Goal: Navigation & Orientation: Find specific page/section

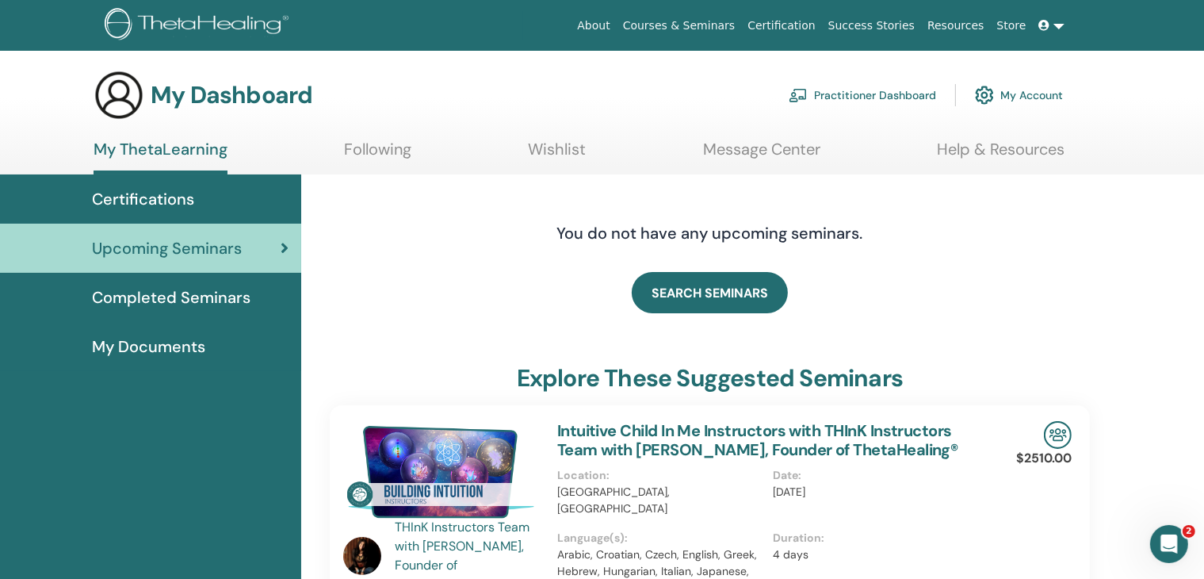
click at [1048, 25] on icon at bounding box center [1044, 25] width 11 height 11
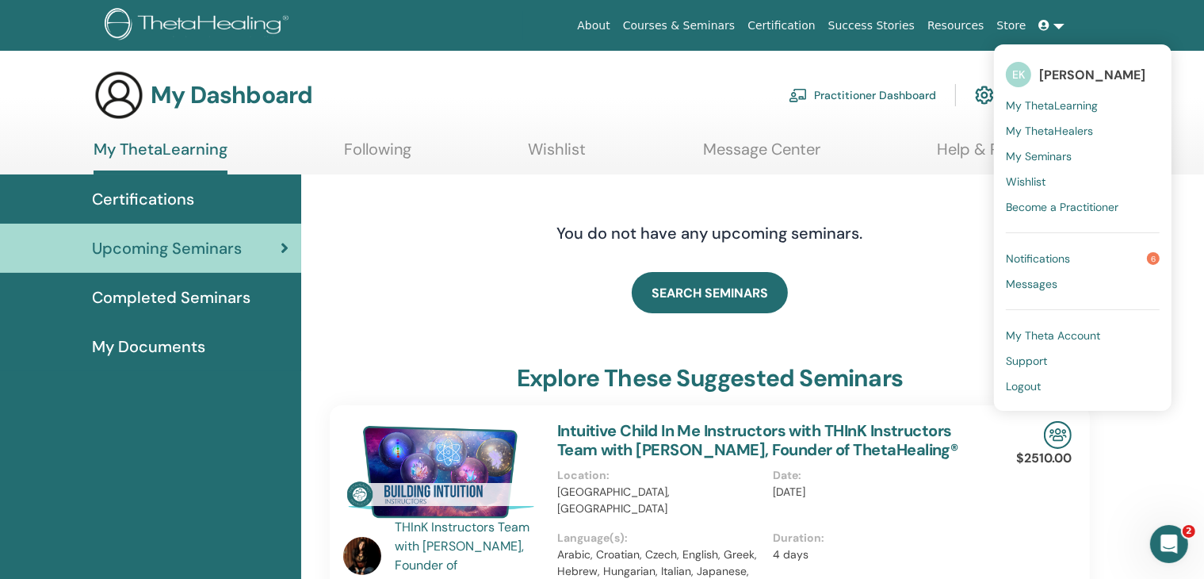
click at [1047, 80] on span "[PERSON_NAME]" at bounding box center [1092, 75] width 106 height 17
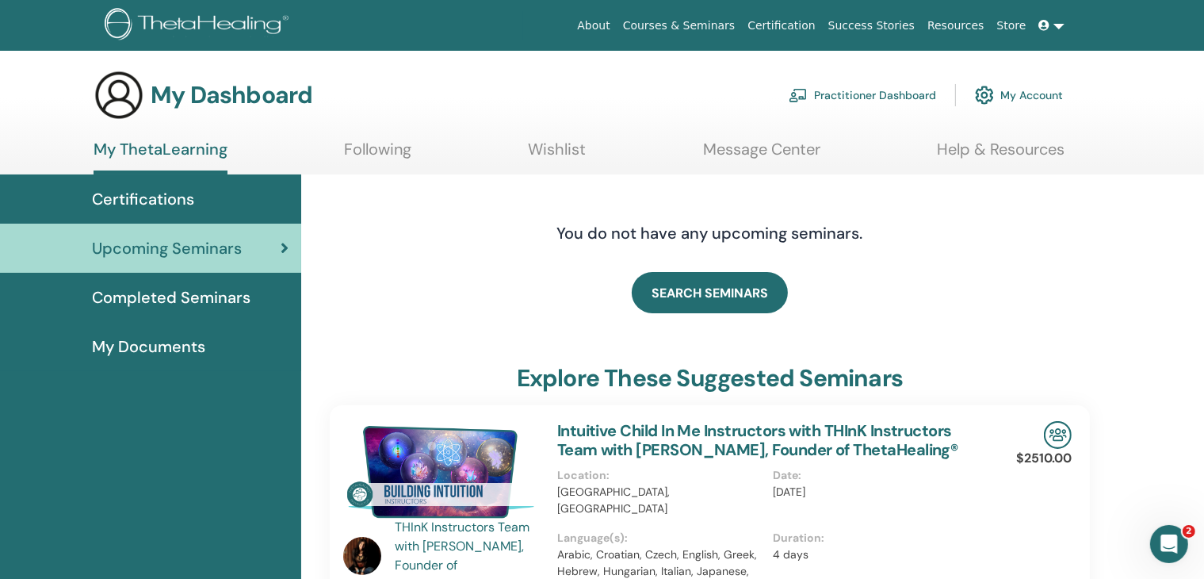
click at [1051, 29] on span at bounding box center [1046, 25] width 14 height 13
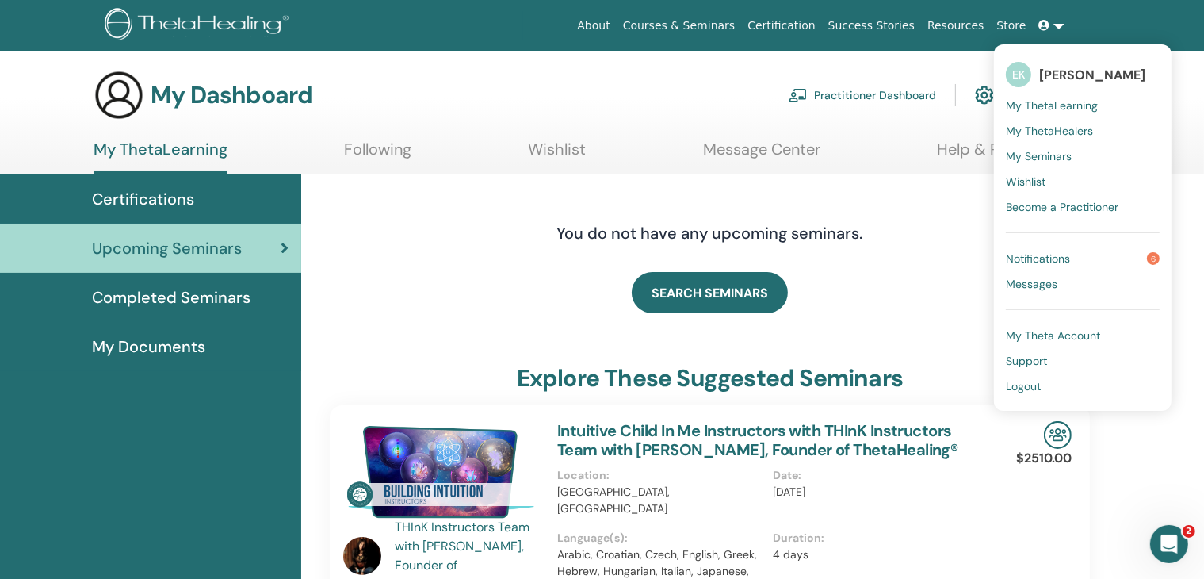
click at [1056, 329] on span "My Theta Account" at bounding box center [1053, 335] width 94 height 14
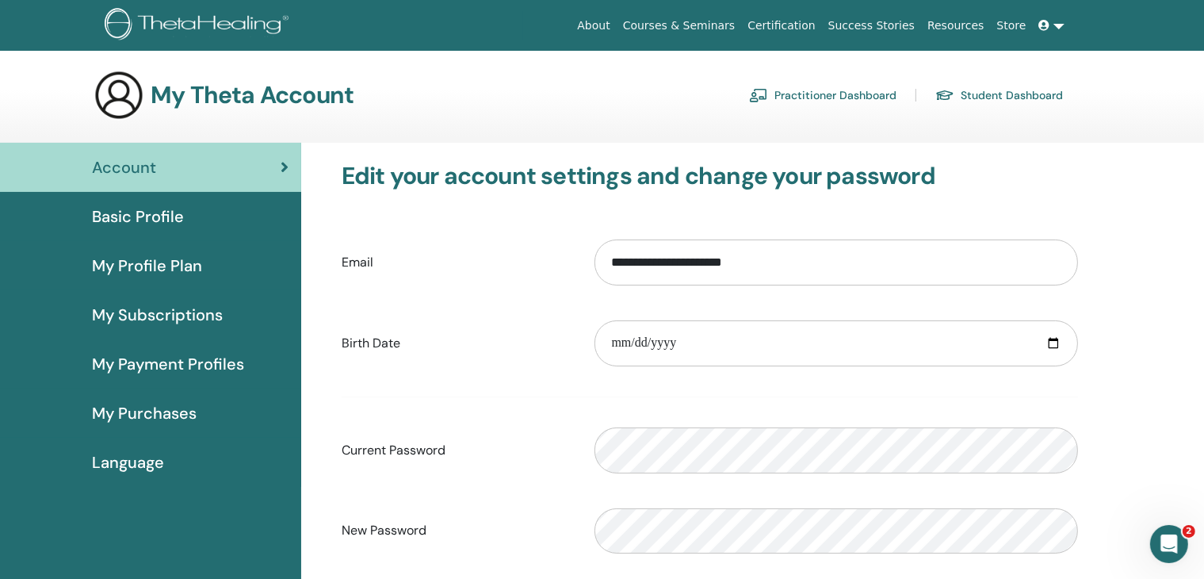
click at [146, 216] on span "Basic Profile" at bounding box center [138, 216] width 92 height 24
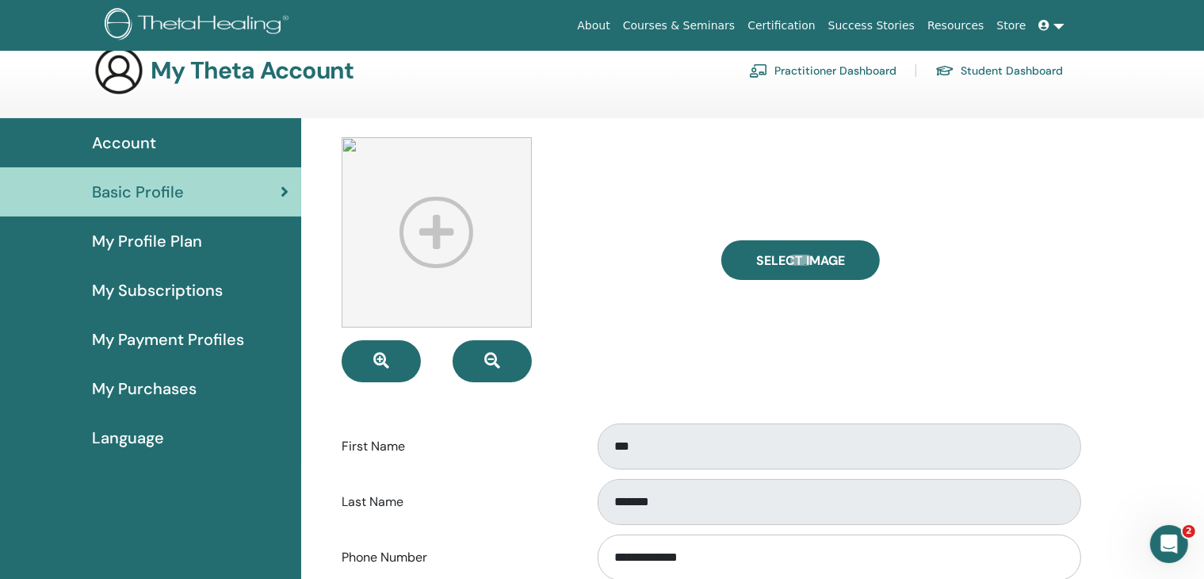
scroll to position [22, 0]
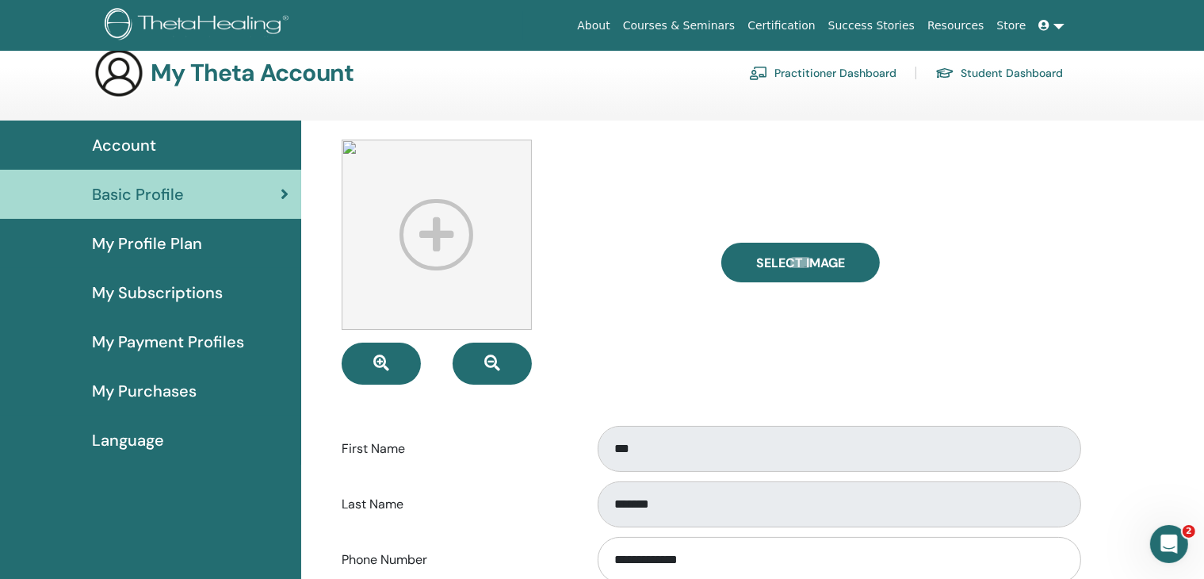
click at [1052, 32] on link at bounding box center [1052, 25] width 38 height 29
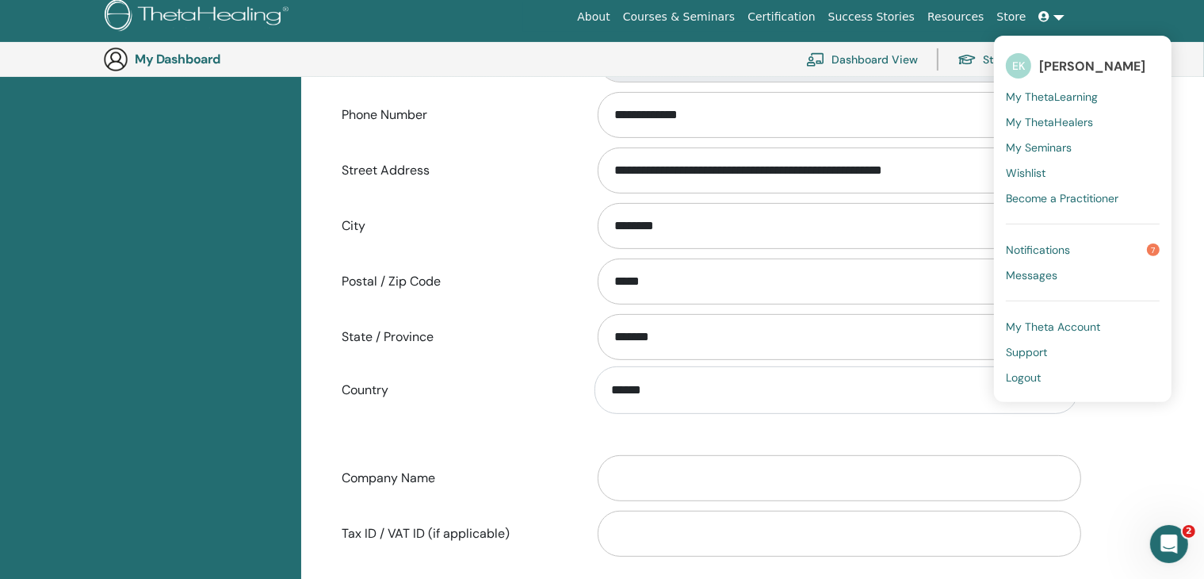
scroll to position [514, 0]
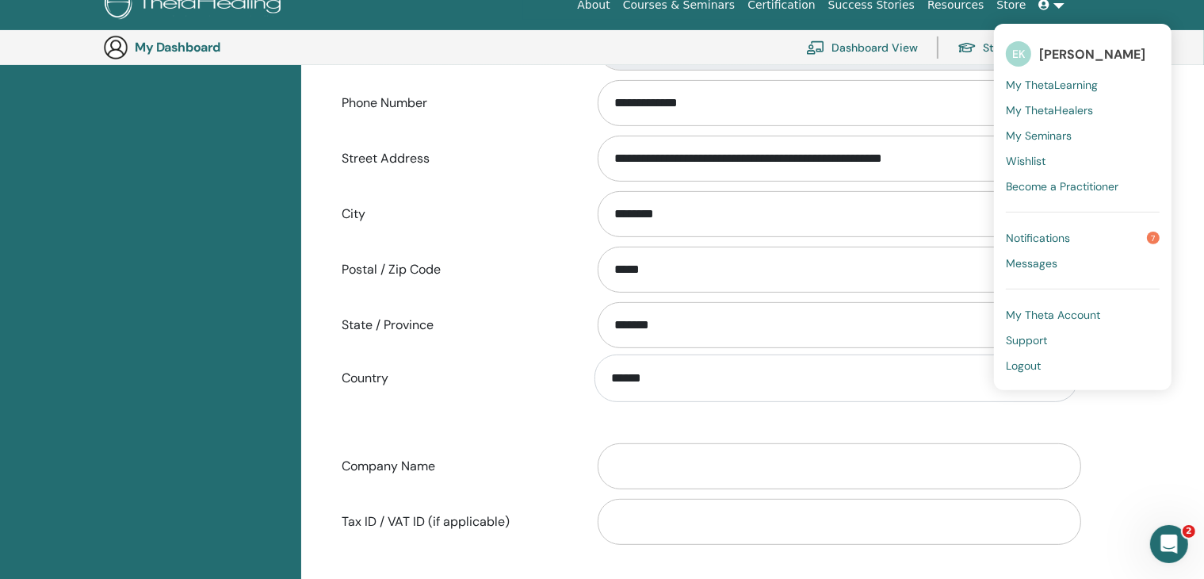
click at [1070, 235] on span "Notifications" at bounding box center [1038, 238] width 64 height 14
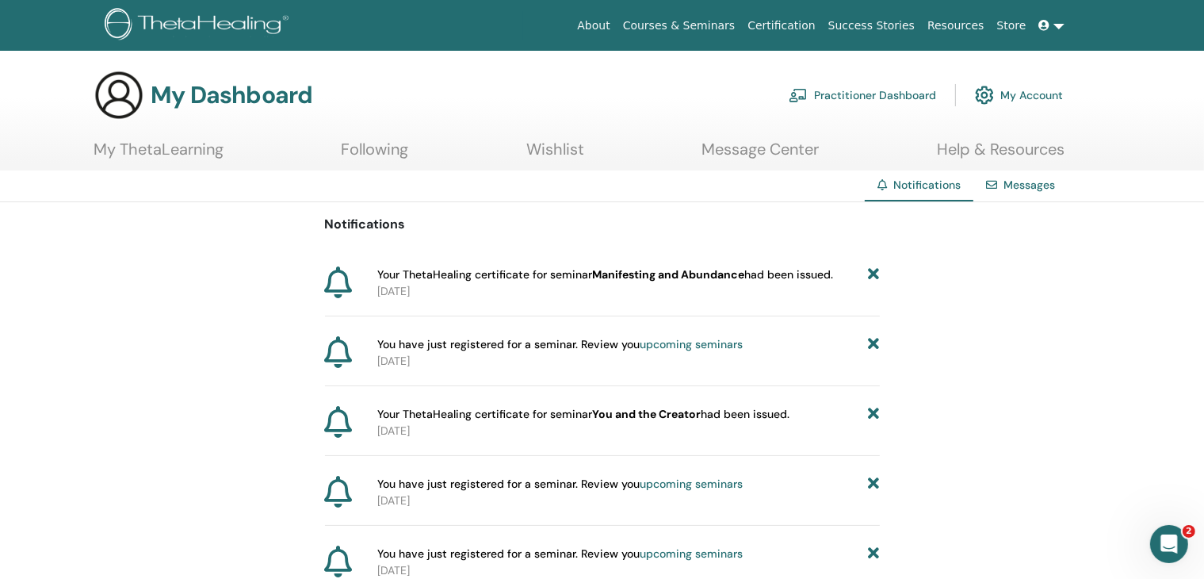
click at [1037, 183] on link "Messages" at bounding box center [1029, 185] width 52 height 14
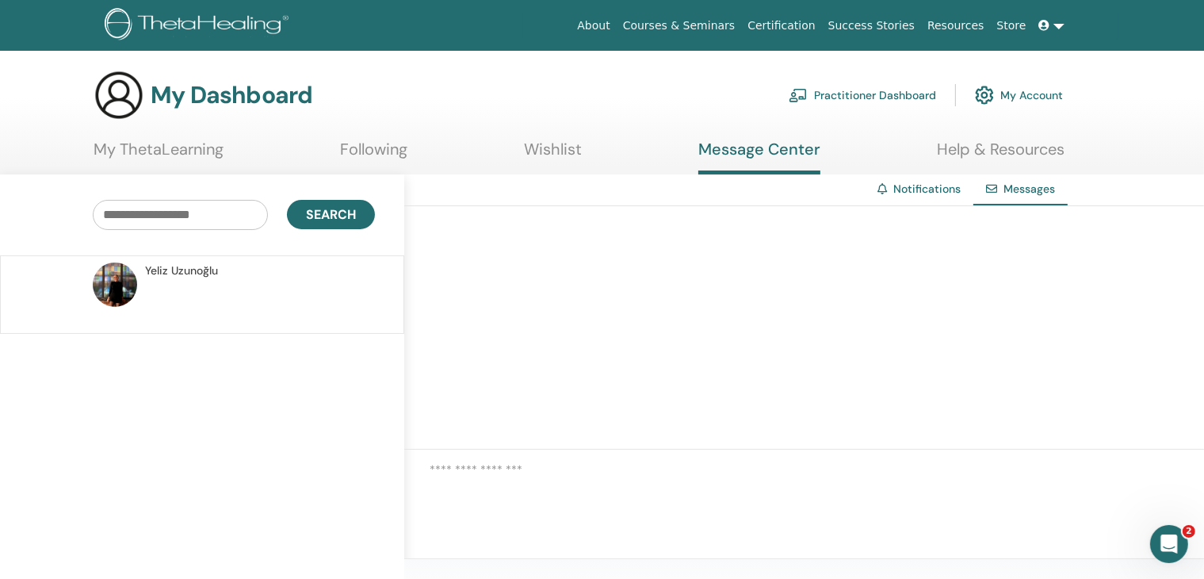
click at [189, 311] on p at bounding box center [260, 303] width 230 height 48
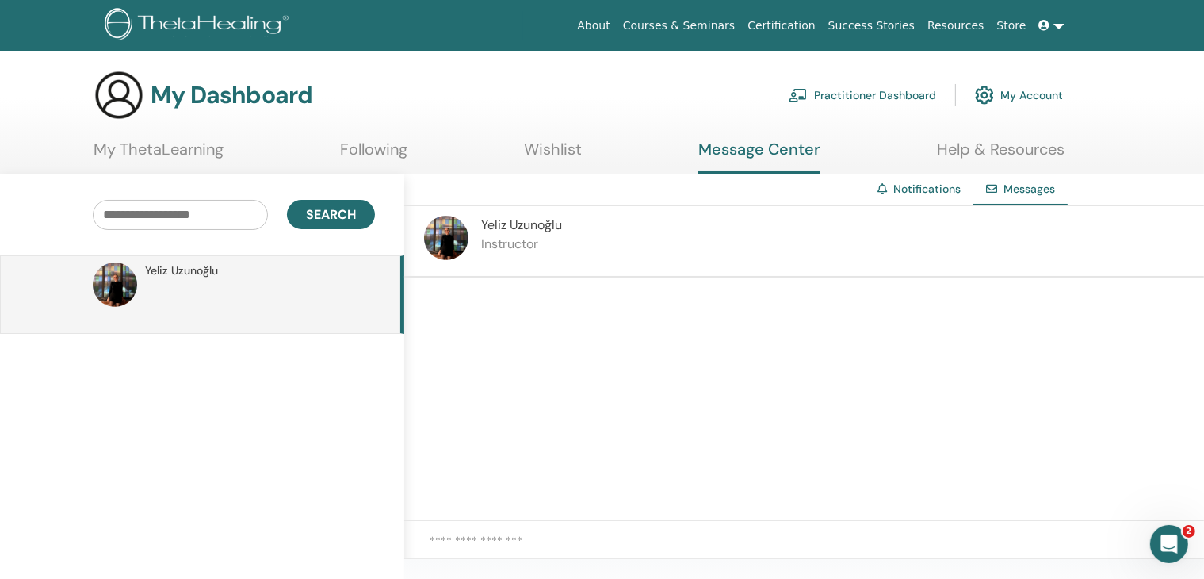
click at [544, 245] on p "Instructor" at bounding box center [521, 244] width 81 height 19
click at [204, 143] on link "My ThetaLearning" at bounding box center [159, 154] width 130 height 31
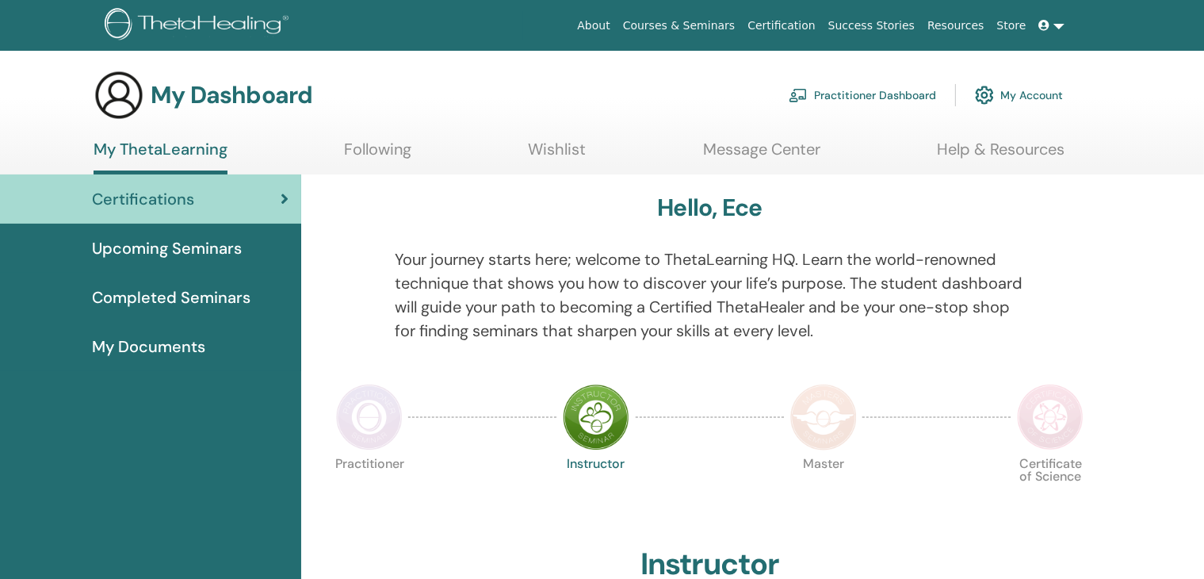
click at [167, 356] on span "My Documents" at bounding box center [148, 346] width 113 height 24
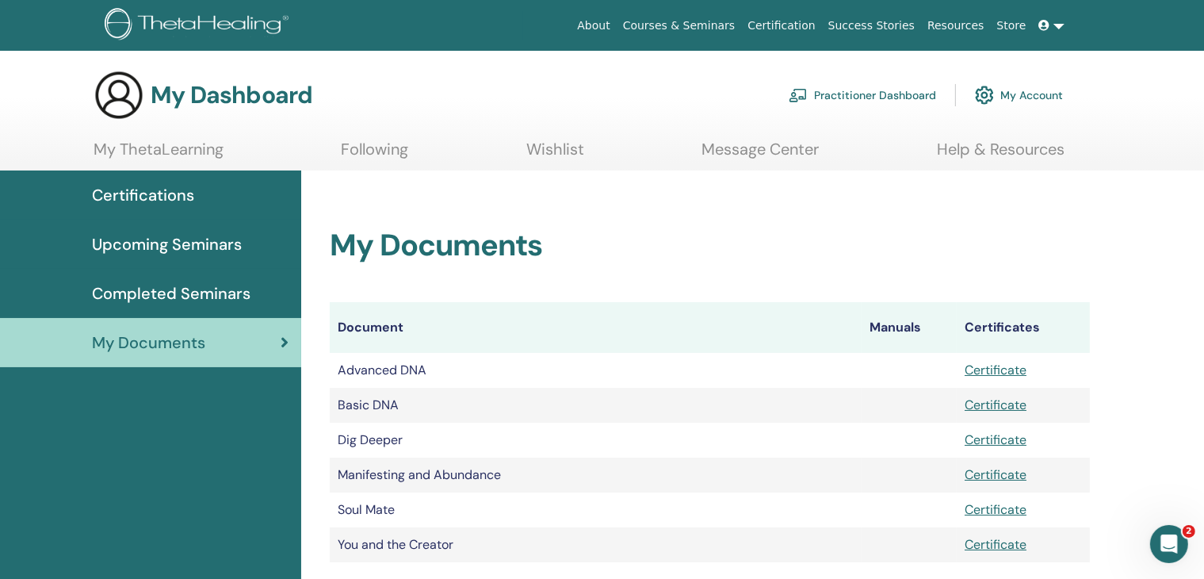
click at [182, 150] on link "My ThetaLearning" at bounding box center [159, 154] width 130 height 31
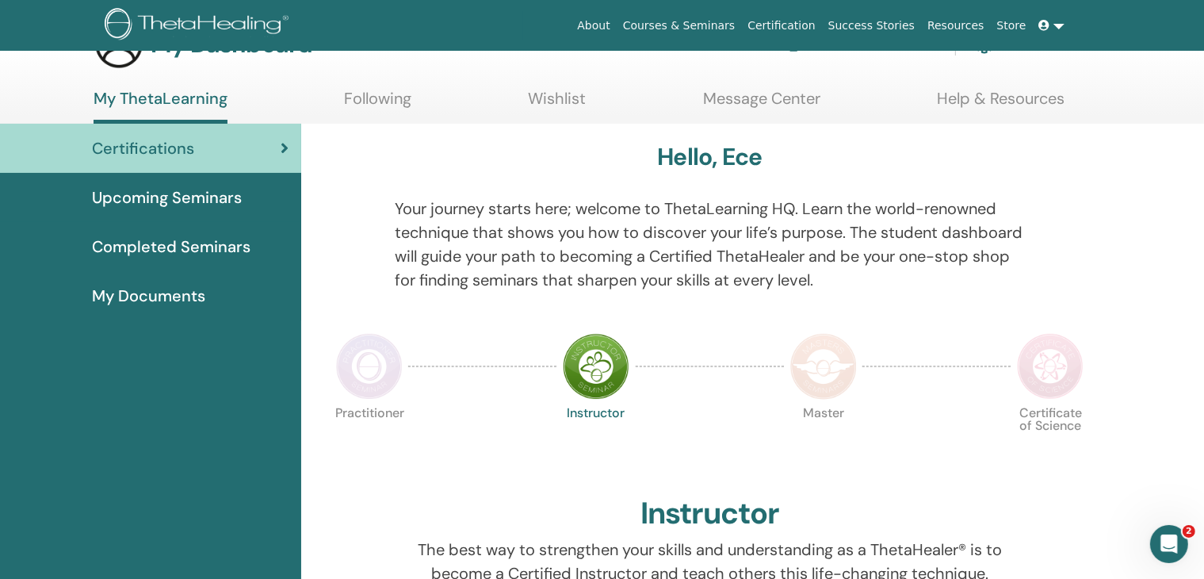
scroll to position [56, 0]
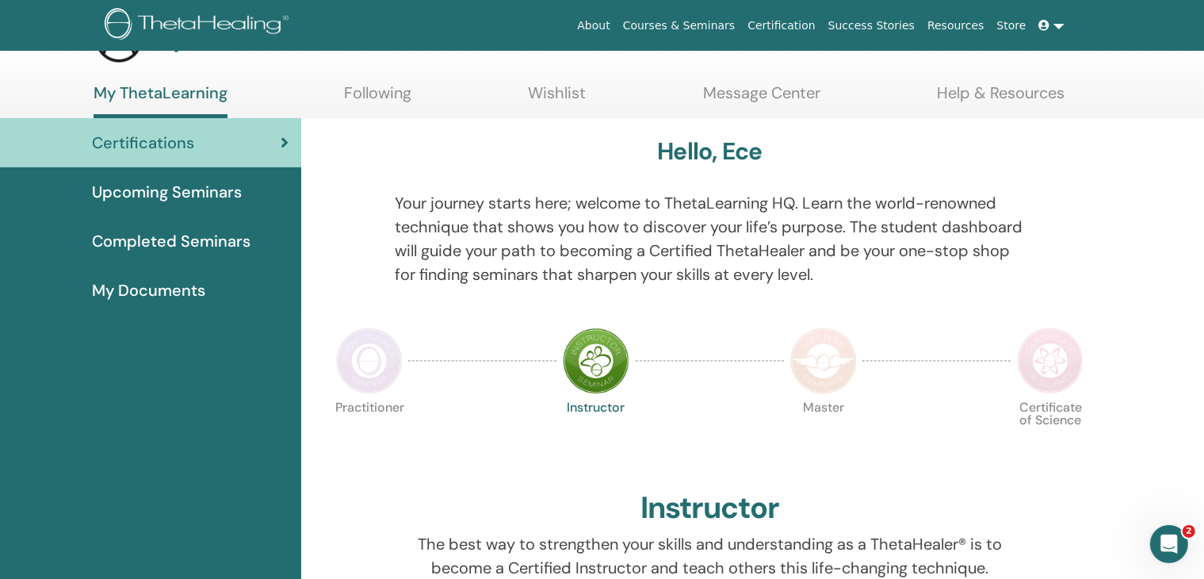
click at [212, 296] on div "My Documents" at bounding box center [151, 290] width 276 height 24
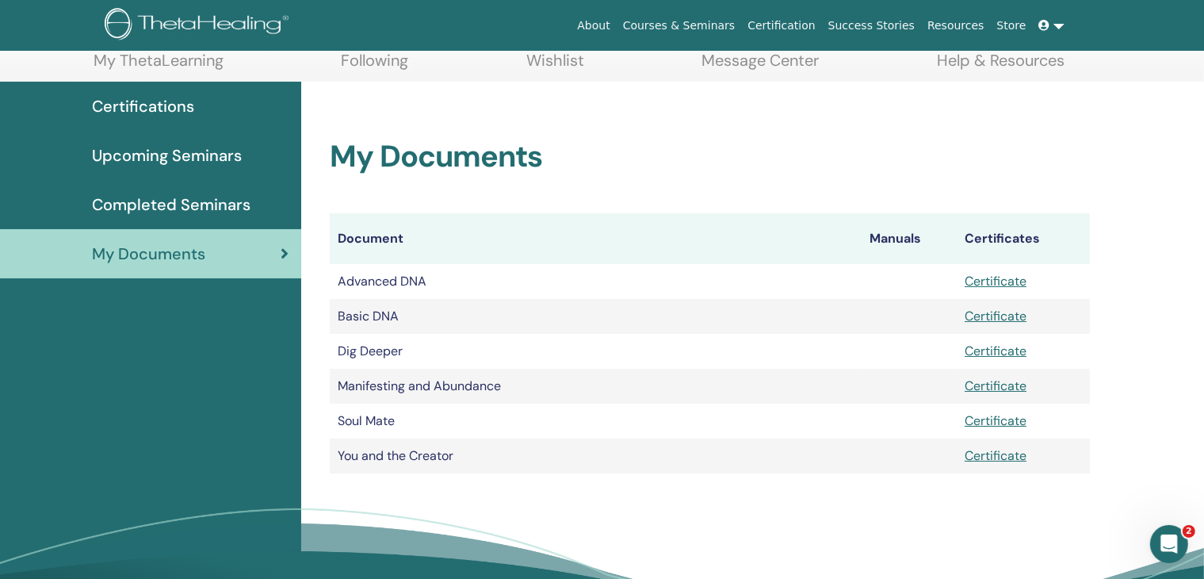
scroll to position [90, 0]
click at [992, 454] on link "Certificate" at bounding box center [995, 454] width 62 height 17
click at [1002, 423] on link "Certificate" at bounding box center [995, 419] width 62 height 17
click at [1007, 386] on link "Certificate" at bounding box center [995, 384] width 62 height 17
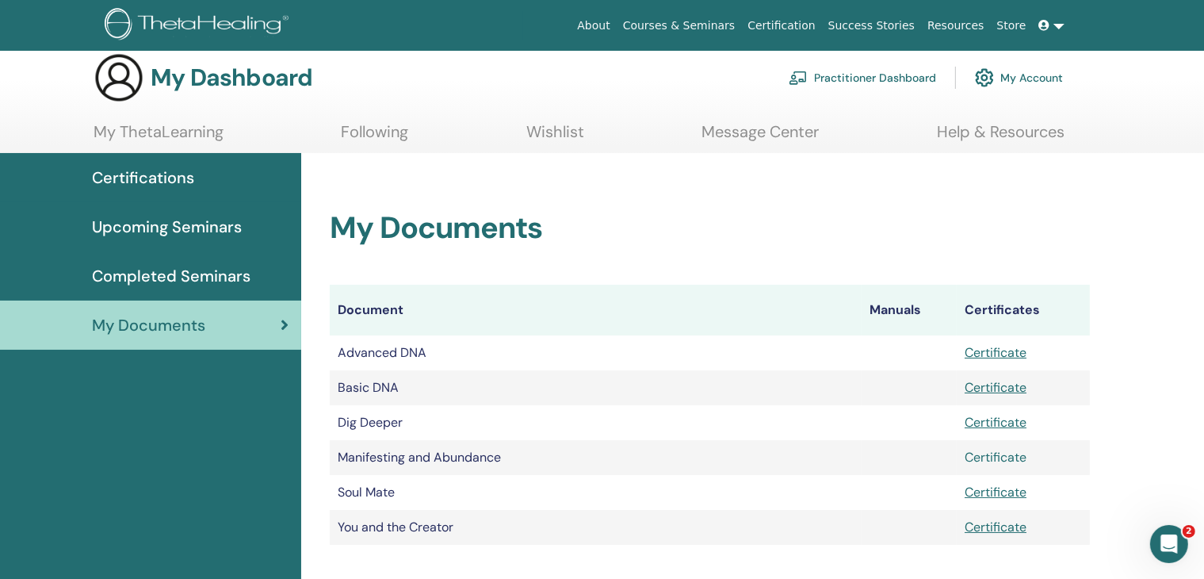
scroll to position [0, 0]
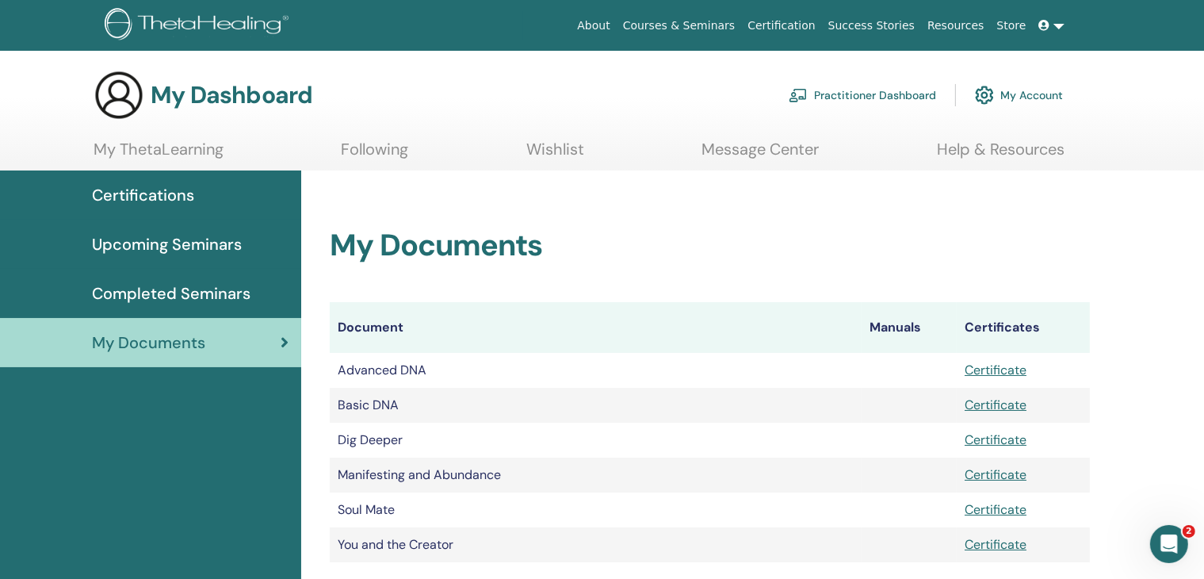
click at [203, 297] on span "Completed Seminars" at bounding box center [171, 293] width 159 height 24
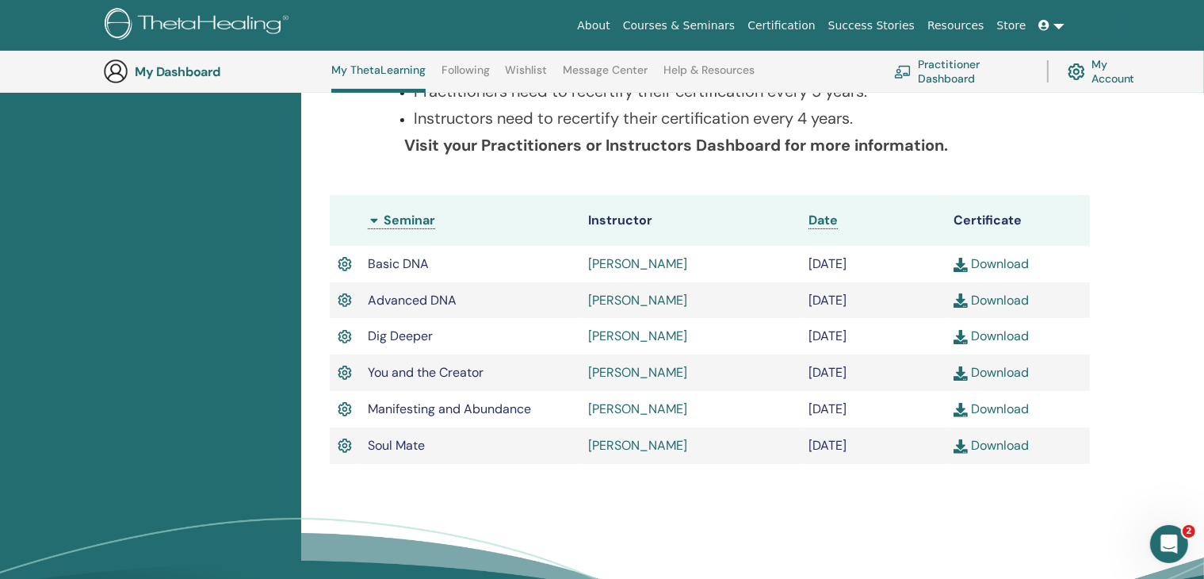
scroll to position [345, 0]
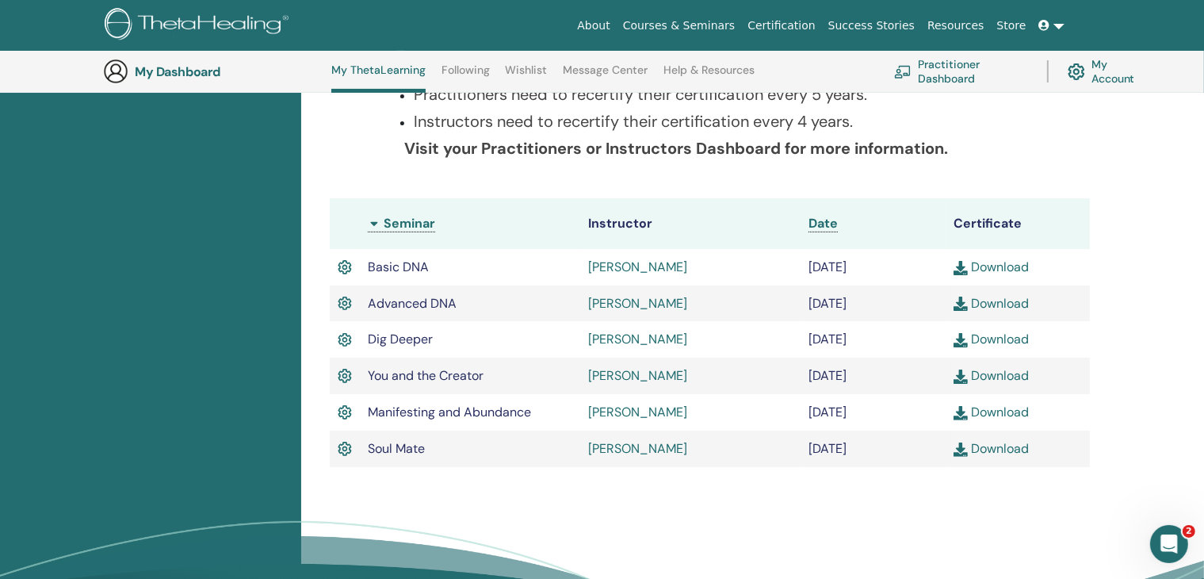
click at [1016, 418] on link "Download" at bounding box center [990, 411] width 75 height 17
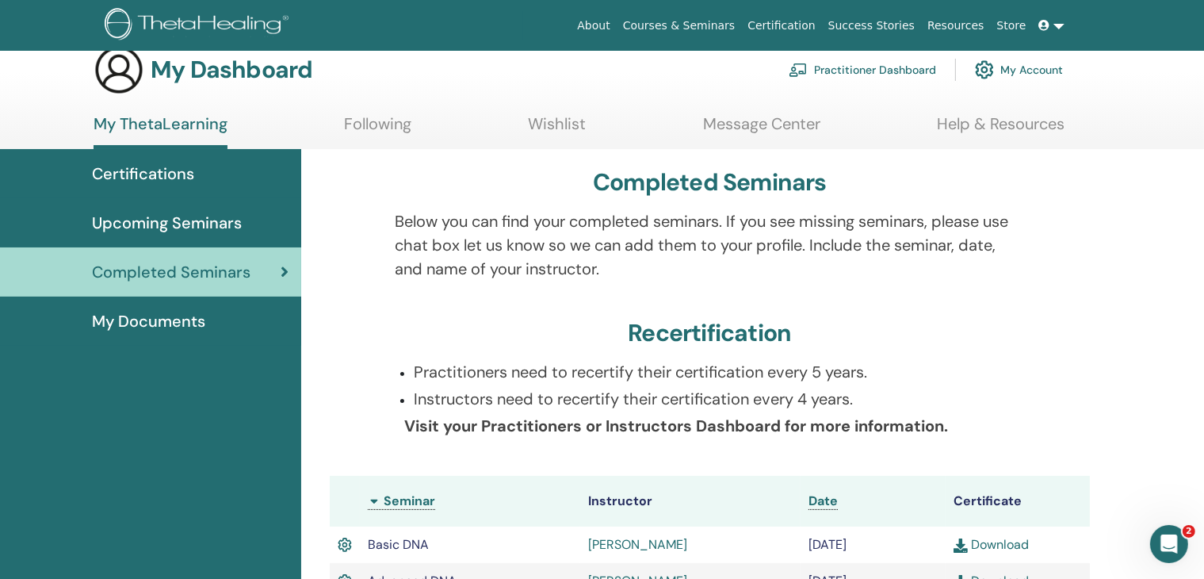
scroll to position [0, 0]
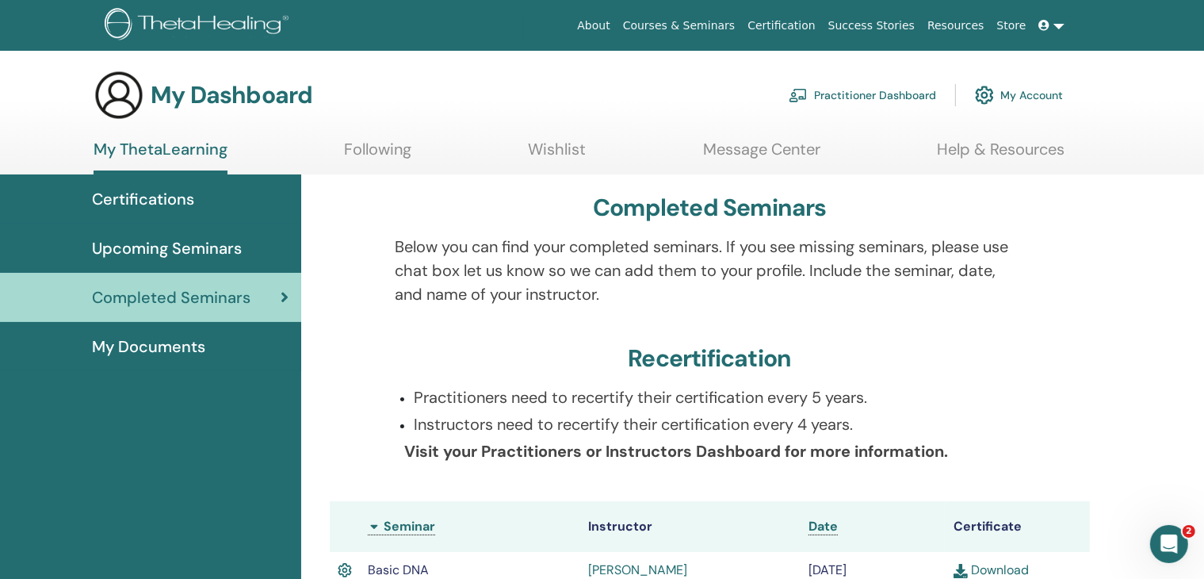
click at [170, 242] on span "Upcoming Seminars" at bounding box center [167, 248] width 150 height 24
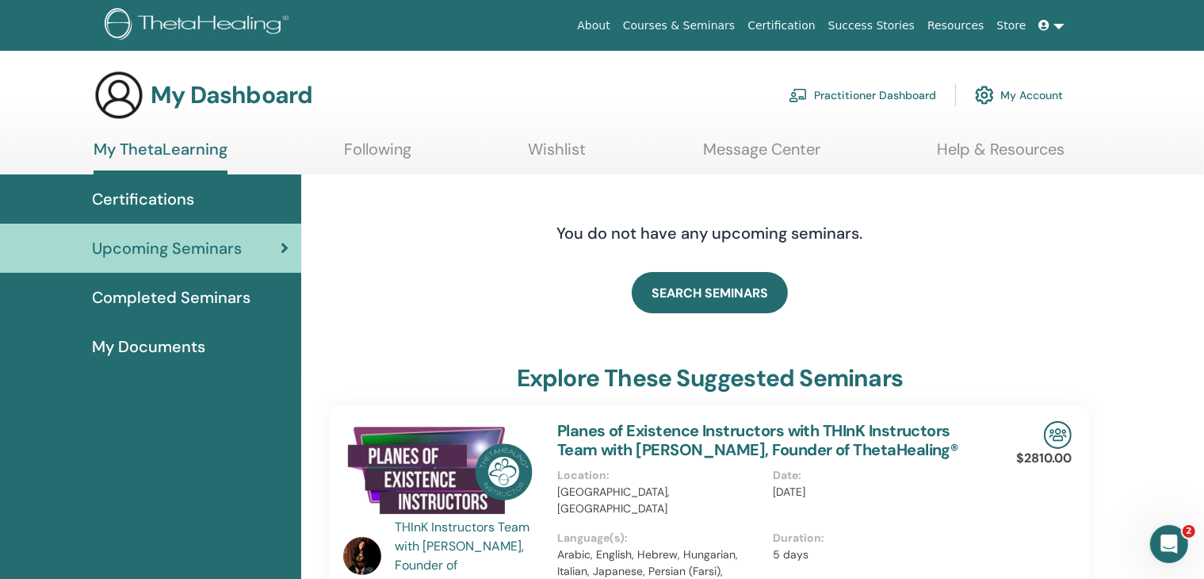
click at [186, 215] on link "Certifications" at bounding box center [150, 198] width 301 height 49
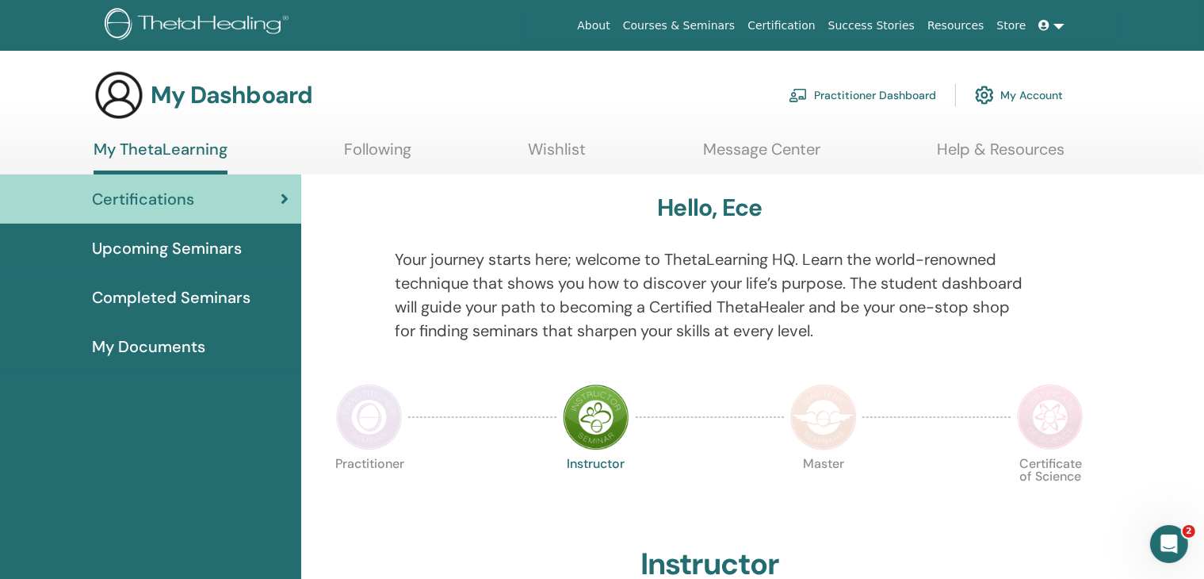
click at [377, 159] on link "Following" at bounding box center [377, 154] width 67 height 31
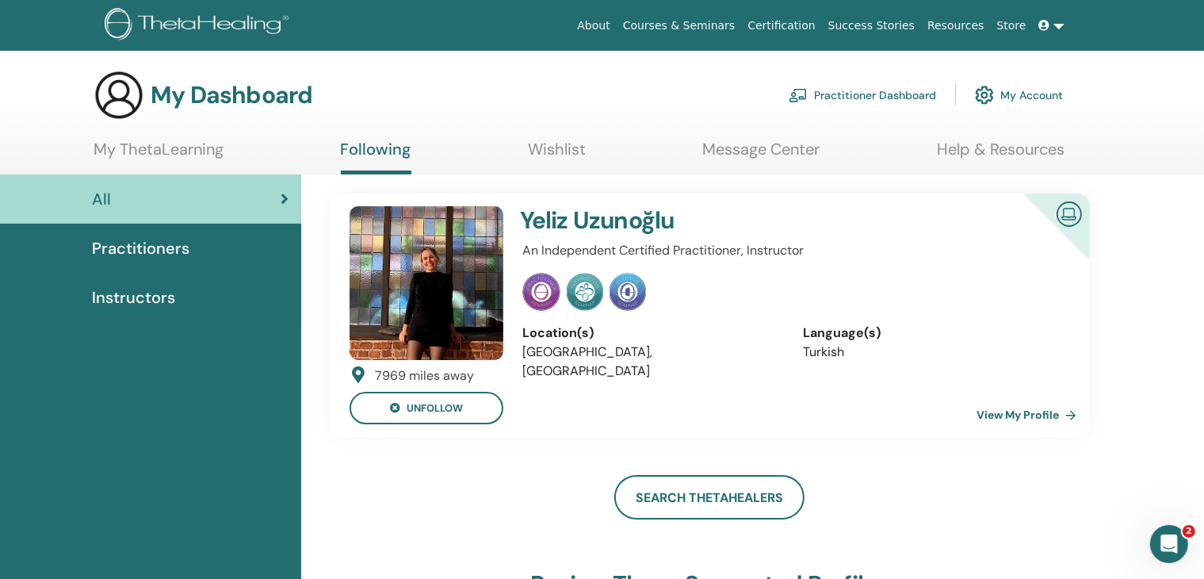
click at [567, 144] on link "Wishlist" at bounding box center [557, 154] width 58 height 31
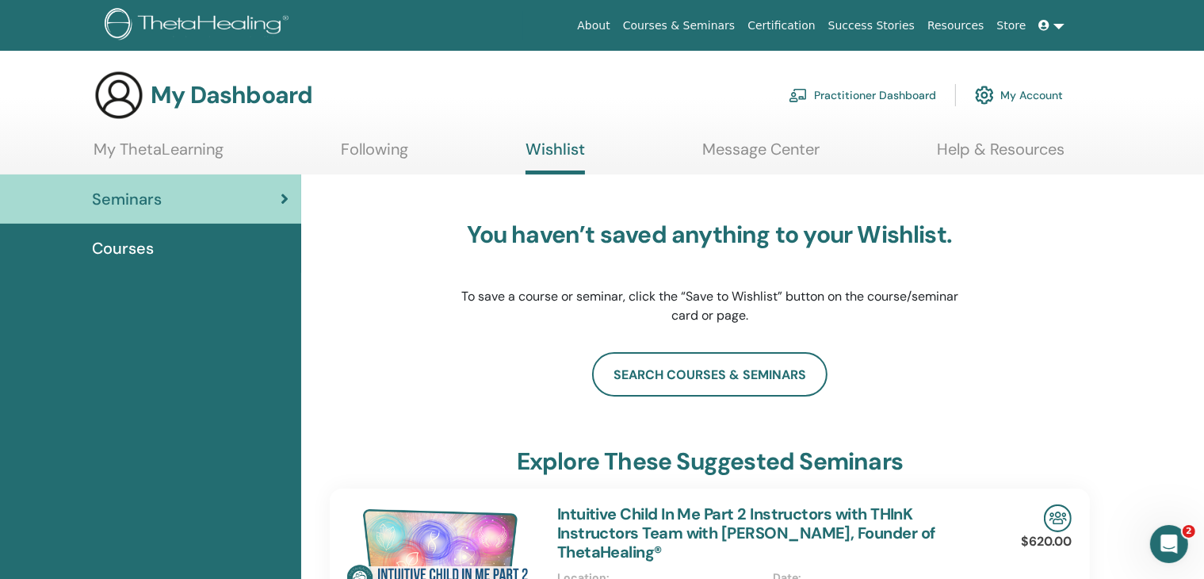
click at [756, 139] on link "Message Center" at bounding box center [760, 154] width 117 height 31
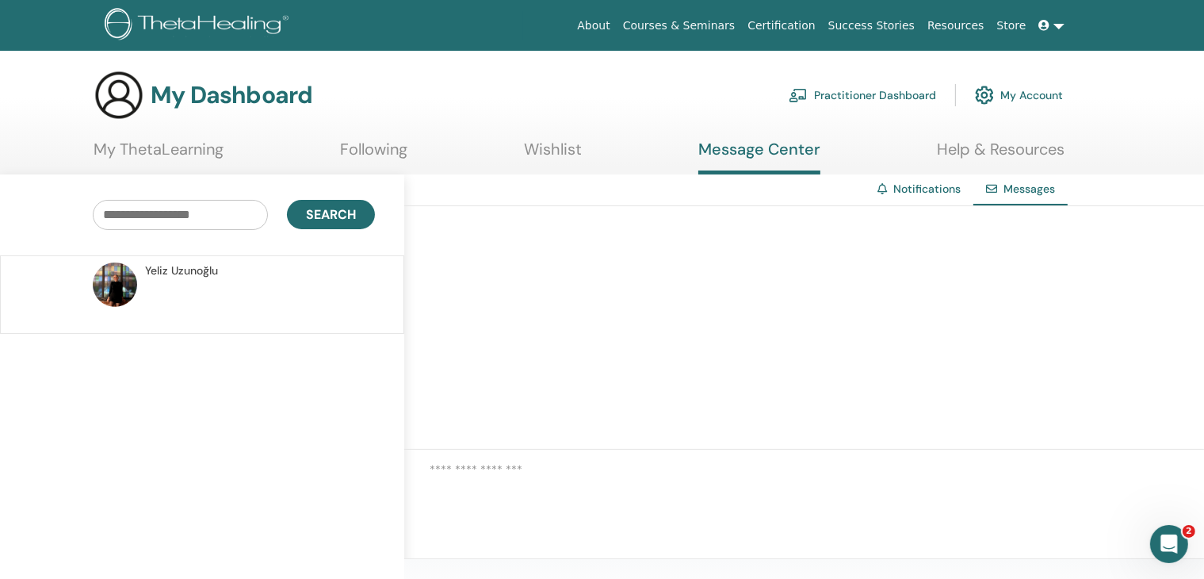
click at [964, 143] on link "Help & Resources" at bounding box center [1001, 154] width 128 height 31
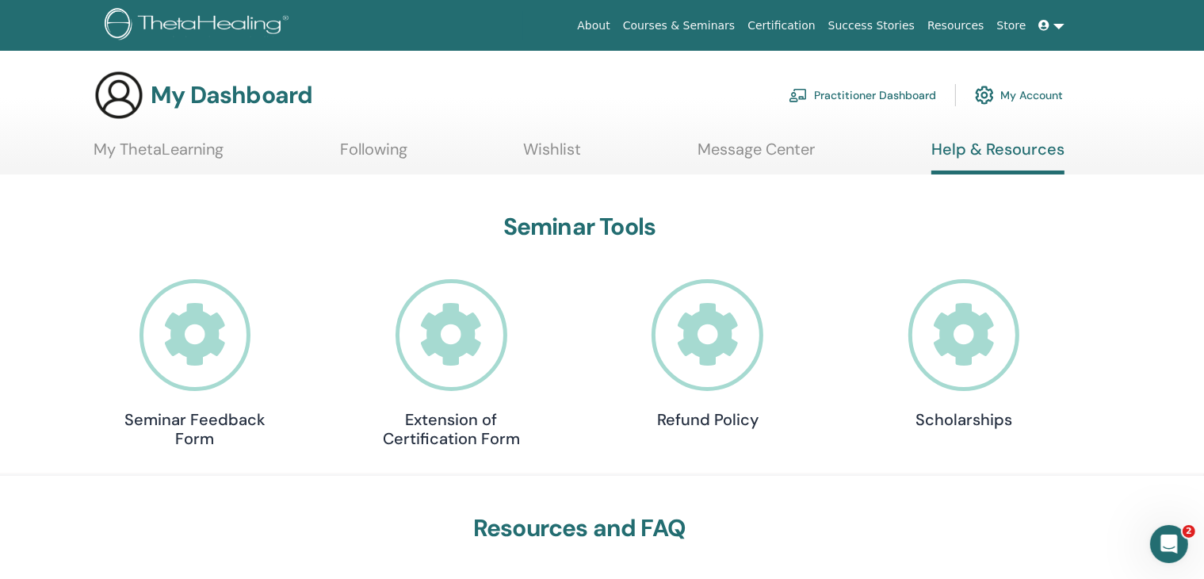
click at [983, 21] on link "Resources" at bounding box center [956, 25] width 70 height 29
